Goal: Information Seeking & Learning: Compare options

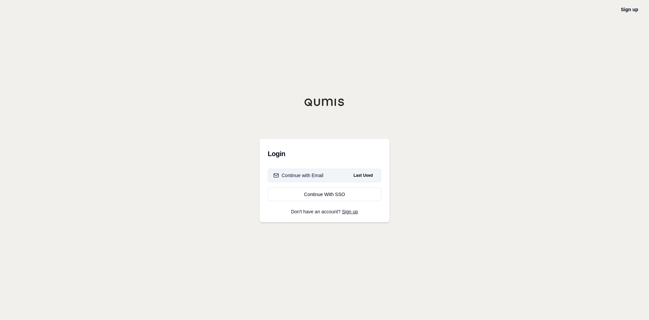
click at [321, 171] on button "Continue with Email Last Used" at bounding box center [325, 175] width 114 height 14
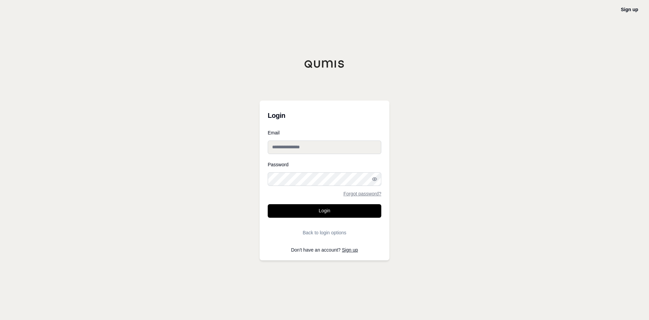
type input "**********"
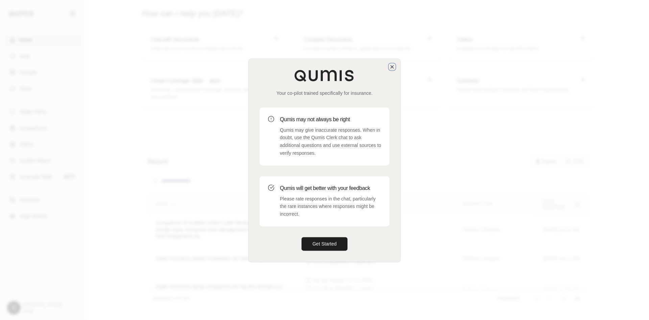
click at [393, 66] on icon "button" at bounding box center [392, 66] width 5 height 5
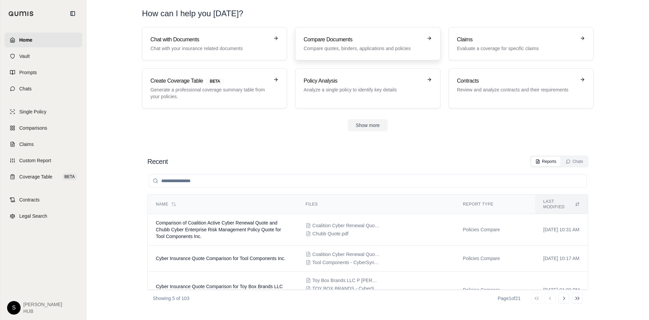
click at [391, 43] on h3 "Compare Documents" at bounding box center [363, 40] width 119 height 8
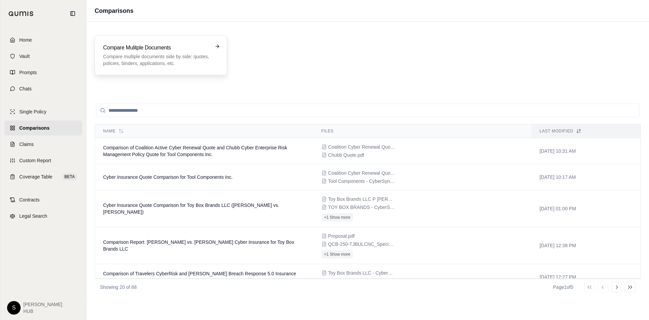
click at [151, 44] on h3 "Compare Mulitple Documents" at bounding box center [156, 48] width 106 height 8
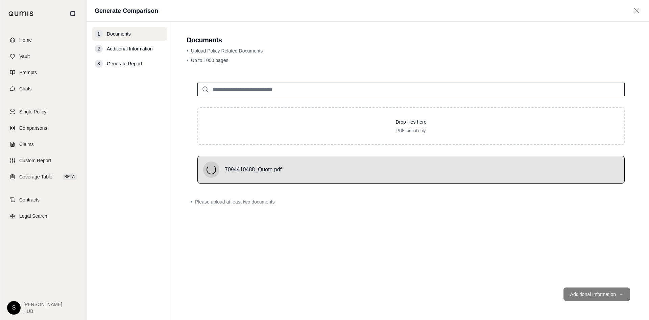
click at [221, 88] on input "search" at bounding box center [412, 90] width 428 height 14
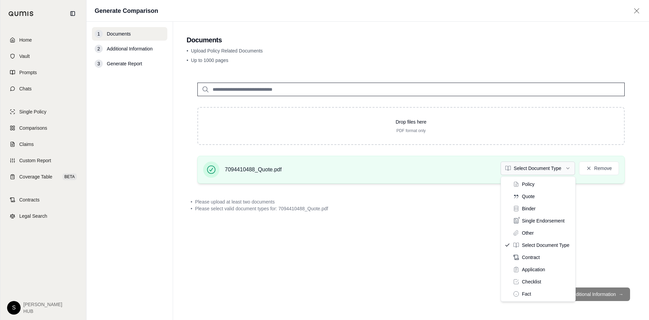
click at [526, 168] on html "Home Vault Prompts Chats Single Policy Comparisons Claims Custom Report Coverag…" at bounding box center [324, 160] width 649 height 320
click at [22, 40] on html "Home Vault Prompts Chats Single Policy Comparisons Claims Custom Report Coverag…" at bounding box center [324, 160] width 649 height 320
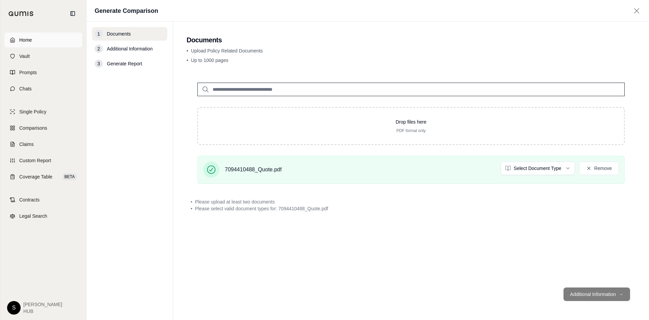
click at [23, 37] on span "Home" at bounding box center [25, 40] width 13 height 7
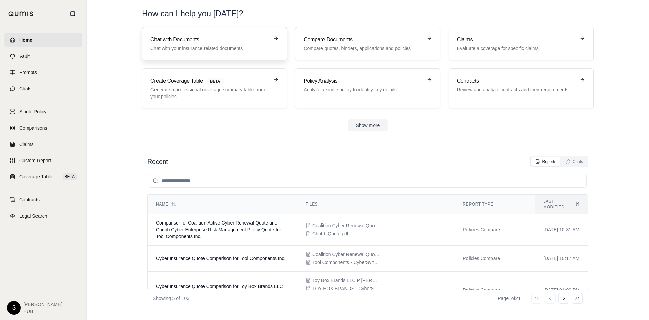
click at [217, 48] on p "Chat with your insurance related documents" at bounding box center [210, 48] width 119 height 7
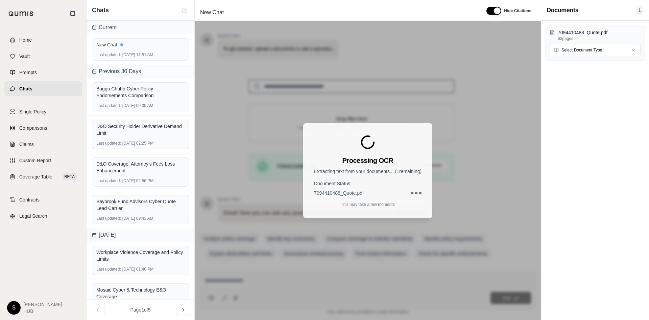
scroll to position [46, 0]
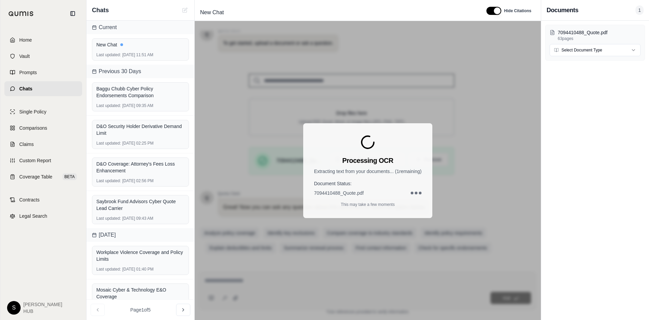
click at [249, 137] on div "Processing OCR Extracting text from your documents... ( 1 remaining) Document S…" at bounding box center [368, 170] width 346 height 299
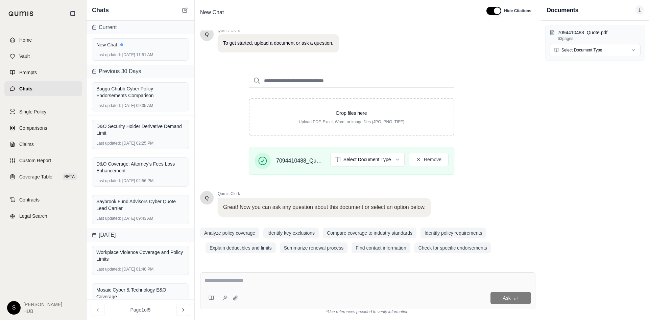
click at [218, 276] on div "Ask" at bounding box center [368, 290] width 336 height 37
type textarea "**********"
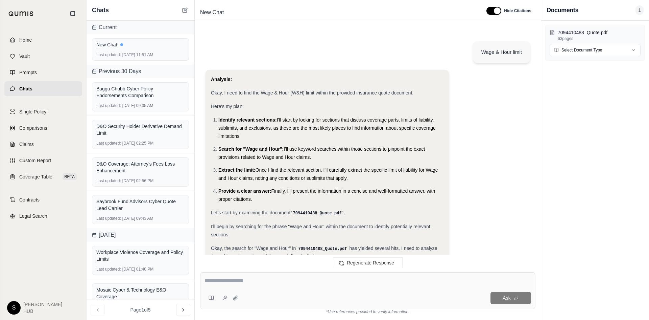
scroll to position [303, 0]
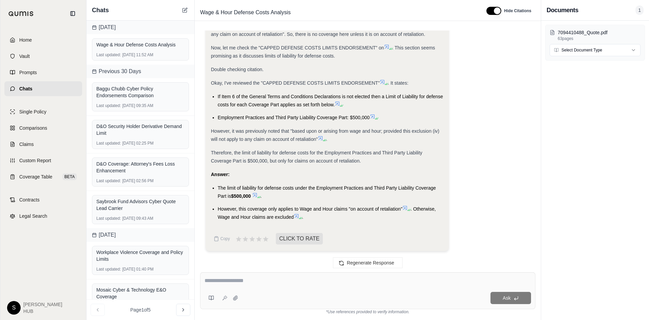
click at [228, 279] on textarea at bounding box center [368, 280] width 327 height 8
type textarea "**********"
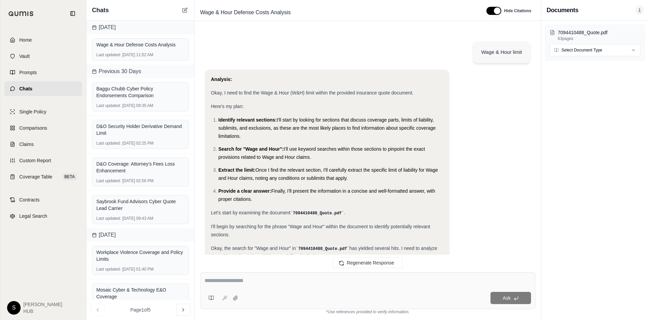
scroll to position [538, 0]
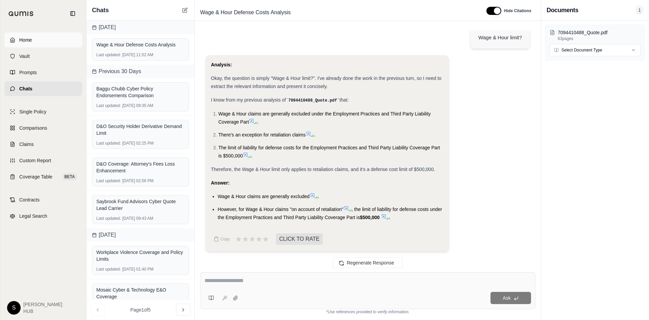
click at [30, 39] on span "Home" at bounding box center [25, 40] width 13 height 7
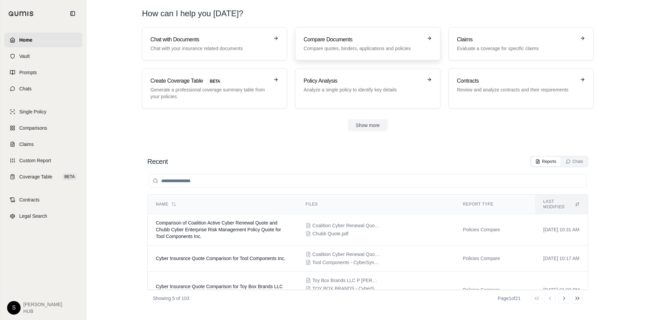
click at [345, 40] on h3 "Compare Documents" at bounding box center [363, 40] width 119 height 8
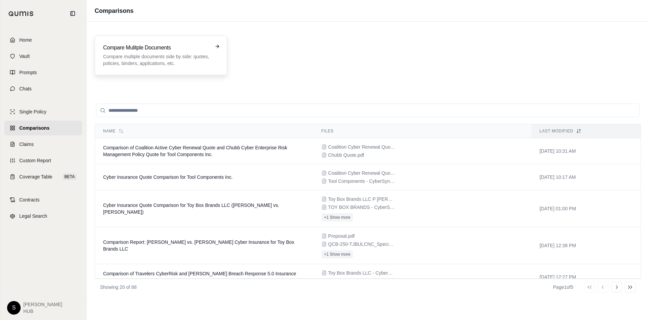
click at [141, 52] on div "Compare Mulitple Documents Compare multiple documents side by side: quotes, pol…" at bounding box center [156, 55] width 106 height 23
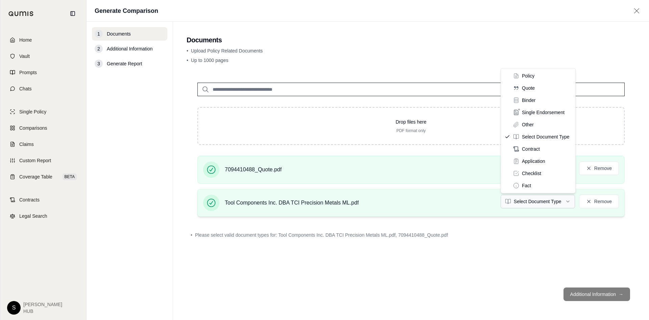
click at [544, 205] on html "Home Vault Prompts Chats Single Policy Comparisons Claims Custom Report Coverag…" at bounding box center [324, 160] width 649 height 320
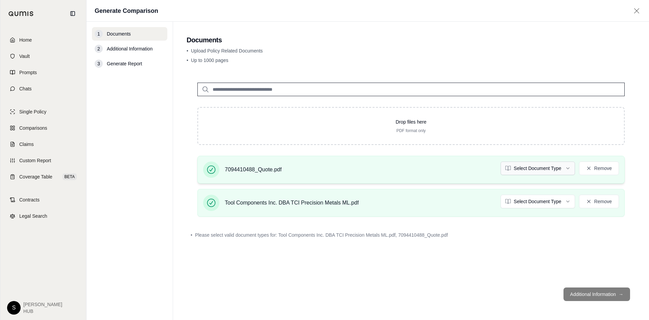
click at [521, 171] on html "Home Vault Prompts Chats Single Policy Comparisons Claims Custom Report Coverag…" at bounding box center [324, 160] width 649 height 320
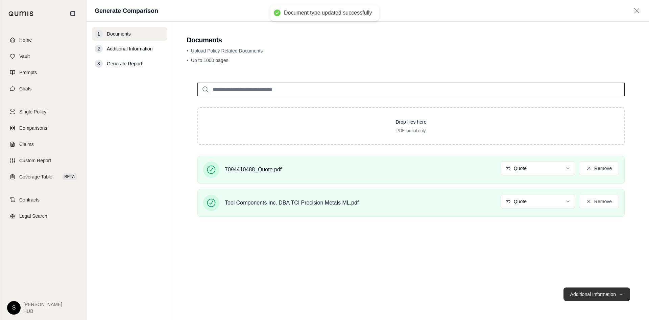
click at [587, 293] on button "Additional Information →" at bounding box center [597, 294] width 67 height 14
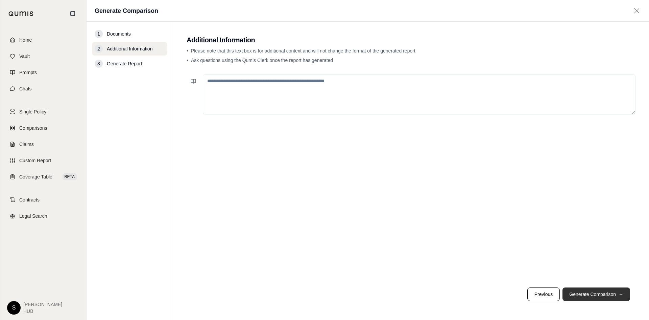
click at [580, 291] on button "Generate Comparison →" at bounding box center [597, 294] width 68 height 14
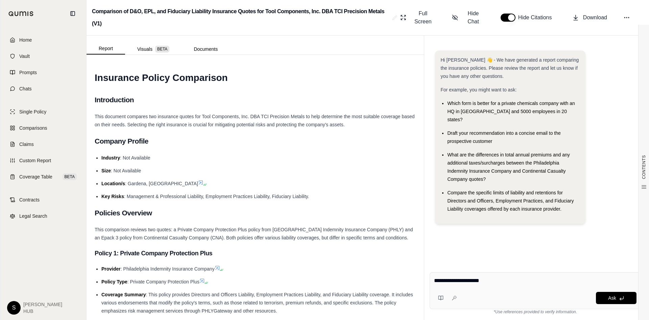
type textarea "**********"
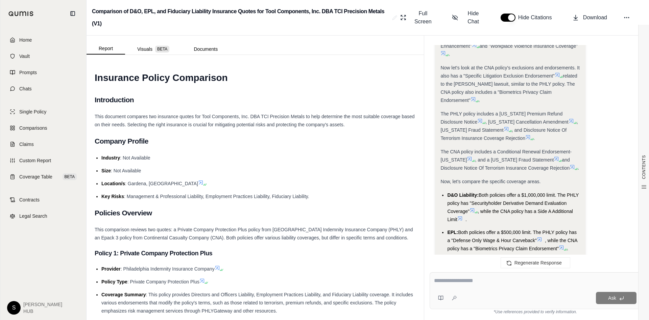
scroll to position [673, 0]
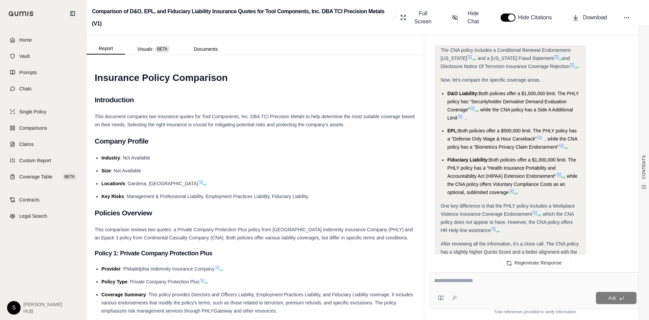
click at [450, 282] on textarea at bounding box center [535, 280] width 203 height 8
type textarea "**********"
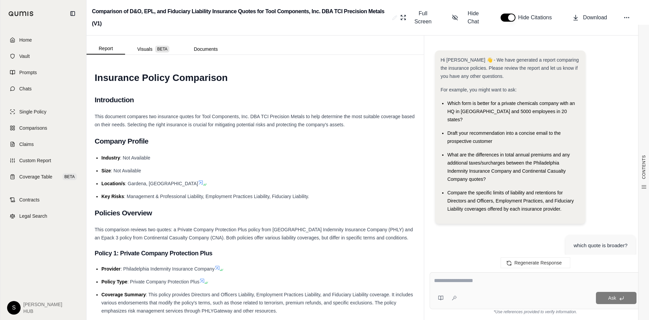
scroll to position [1609, 0]
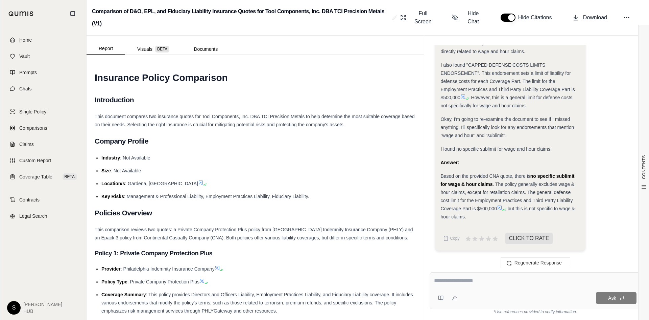
click at [452, 283] on textarea at bounding box center [535, 280] width 203 height 8
type textarea "**********"
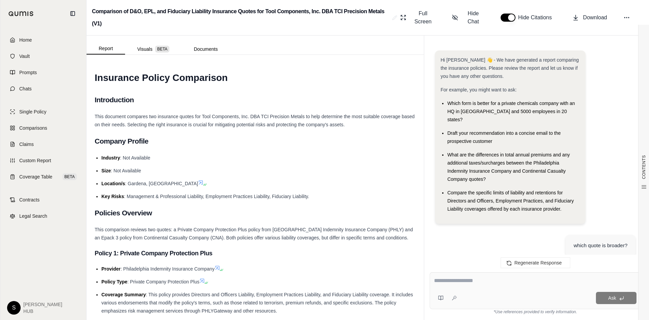
scroll to position [2212, 0]
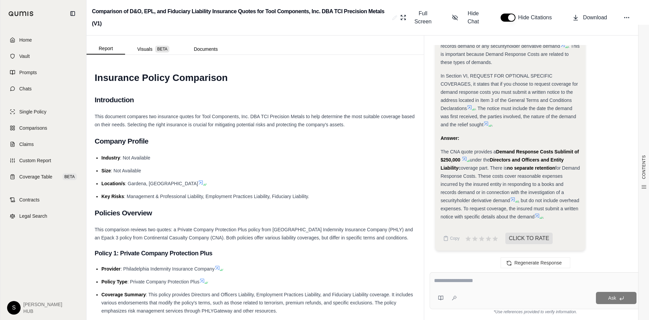
click at [451, 281] on textarea at bounding box center [535, 280] width 203 height 8
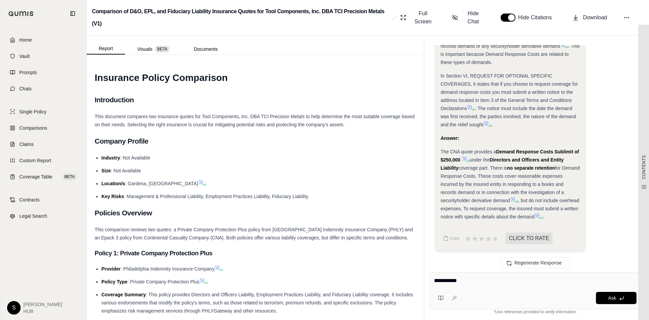
type textarea "**********"
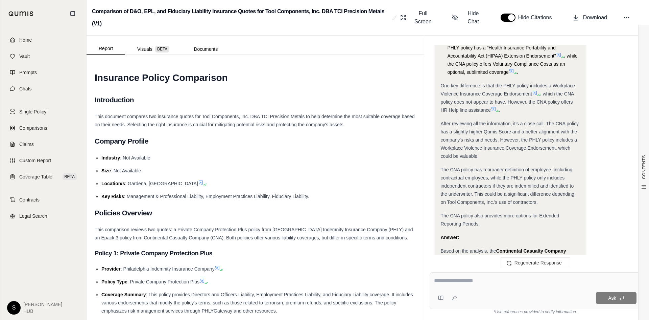
scroll to position [913, 0]
